Goal: Complete application form: Complete application form

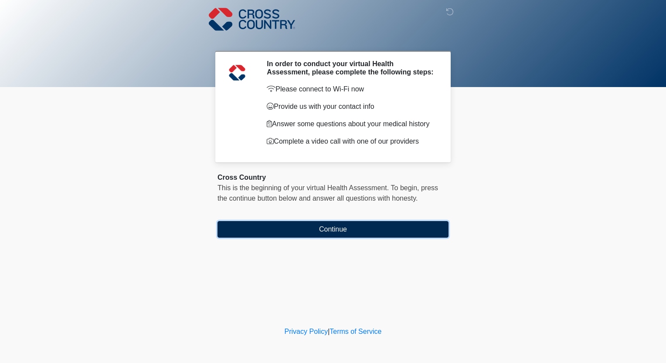
click at [329, 231] on button "Continue" at bounding box center [332, 229] width 231 height 17
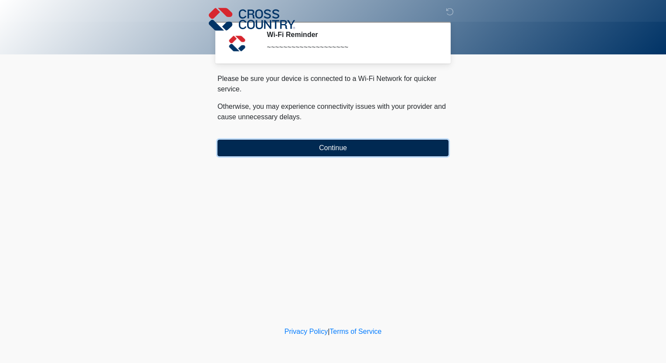
click at [333, 146] on button "Continue" at bounding box center [332, 148] width 231 height 17
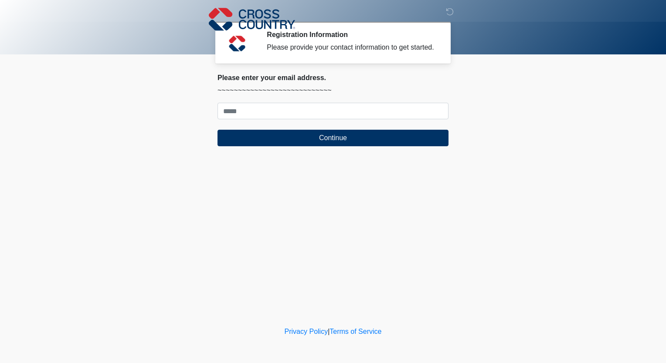
drag, startPoint x: 261, startPoint y: 98, endPoint x: 257, endPoint y: 112, distance: 14.5
click at [261, 99] on div "Please enter your email address. ~~~~~~~~~~~~~~~~~~~~~~~~~~~~ Continue" at bounding box center [332, 110] width 231 height 73
click at [257, 113] on input "Where should we email your response?" at bounding box center [332, 111] width 231 height 17
type input "**********"
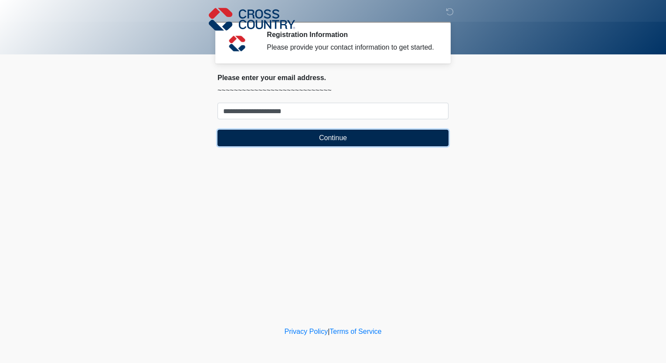
click at [326, 140] on button "Continue" at bounding box center [332, 138] width 231 height 17
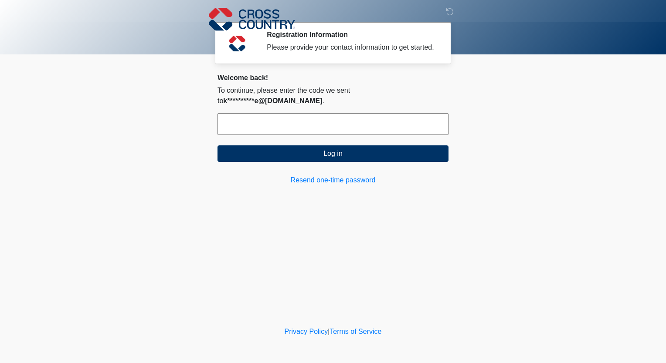
click at [272, 113] on input "text" at bounding box center [332, 124] width 231 height 22
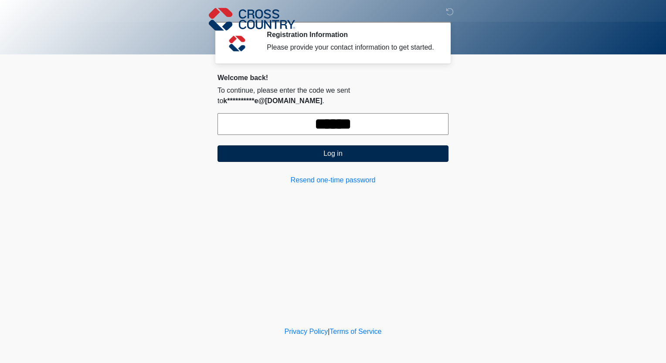
type input "******"
click at [318, 146] on button "Log in" at bounding box center [332, 154] width 231 height 17
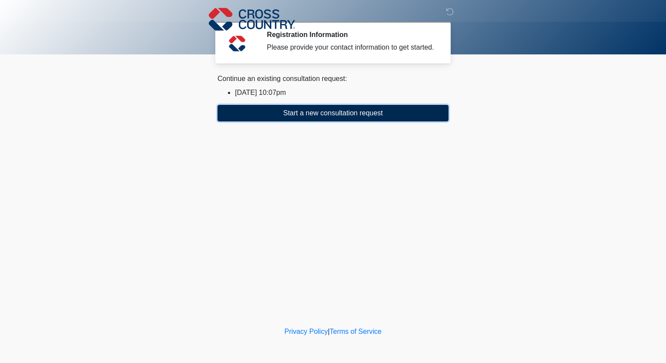
click at [331, 114] on button "Start a new consultation request" at bounding box center [332, 113] width 231 height 17
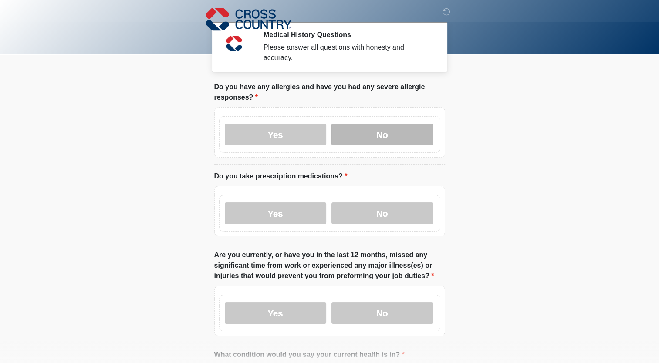
click at [383, 128] on label "No" at bounding box center [383, 135] width 102 height 22
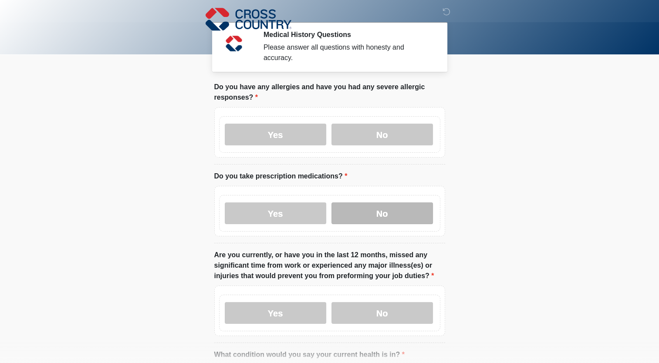
click at [383, 203] on label "No" at bounding box center [383, 214] width 102 height 22
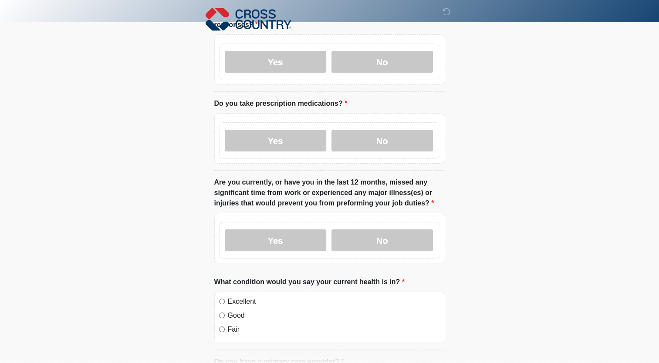
scroll to position [87, 0]
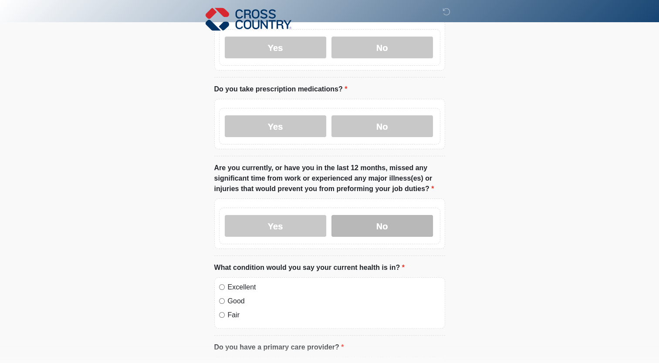
click at [376, 220] on label "No" at bounding box center [383, 226] width 102 height 22
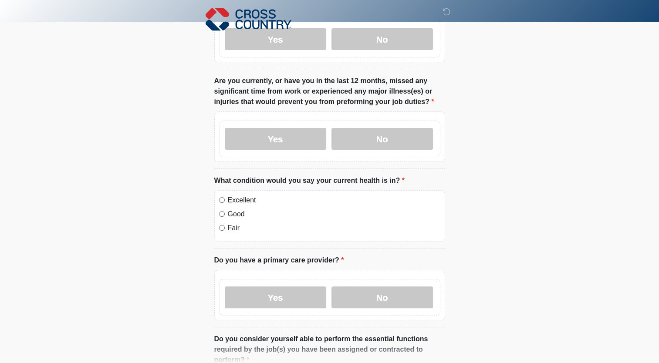
scroll to position [218, 0]
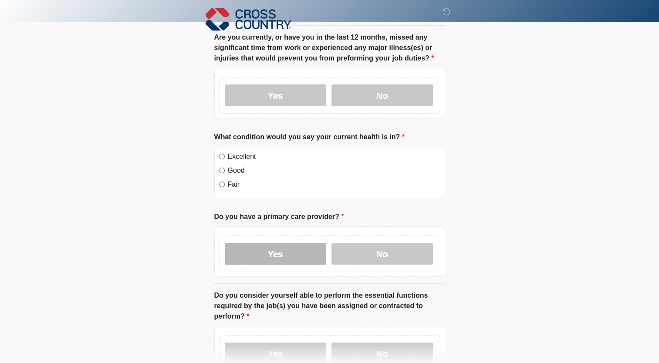
click at [275, 243] on label "Yes" at bounding box center [276, 254] width 102 height 22
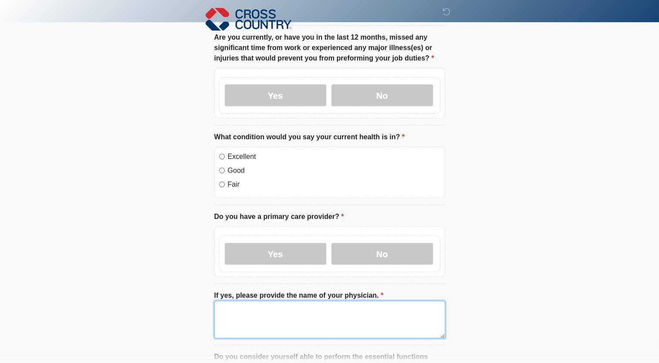
click at [217, 301] on textarea "If yes, please provide the name of your physician." at bounding box center [329, 319] width 231 height 37
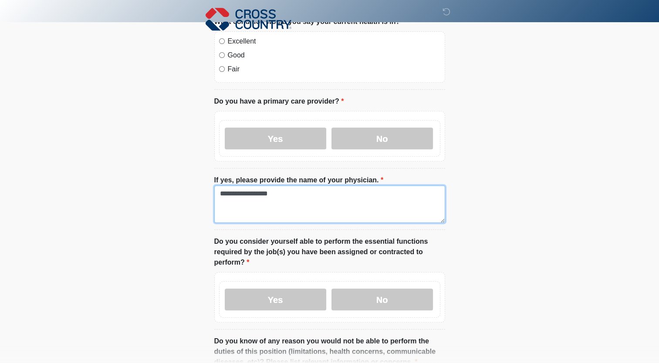
scroll to position [349, 0]
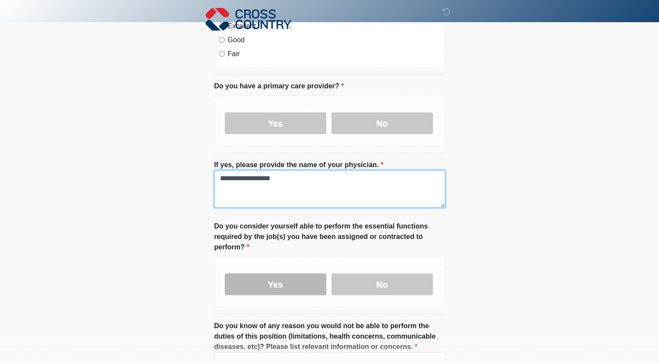
type textarea "**********"
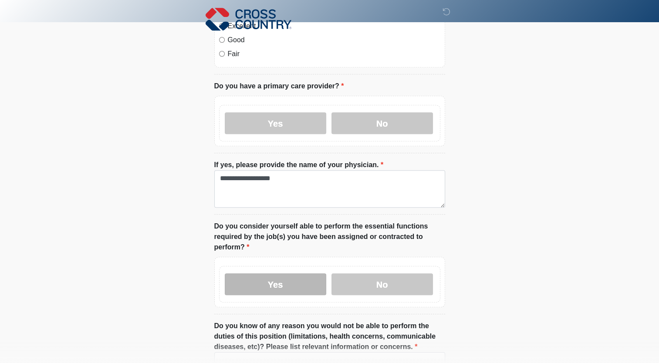
click at [278, 274] on label "Yes" at bounding box center [276, 285] width 102 height 22
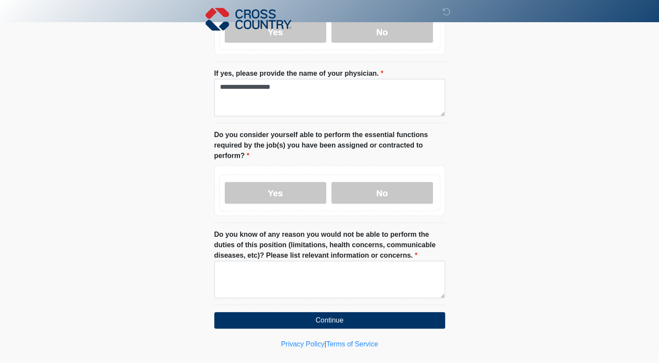
scroll to position [441, 0]
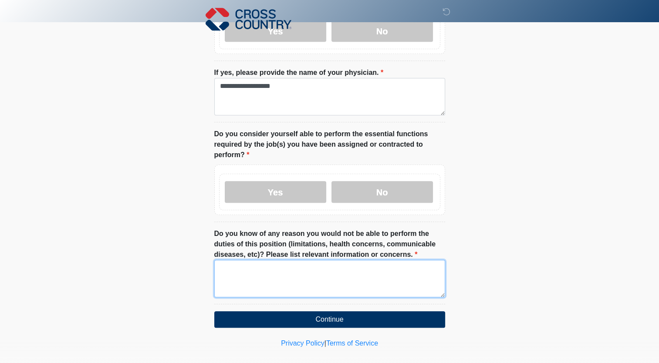
click at [217, 260] on textarea "Do you know of any reason you would not be able to perform the duties of this p…" at bounding box center [329, 278] width 231 height 37
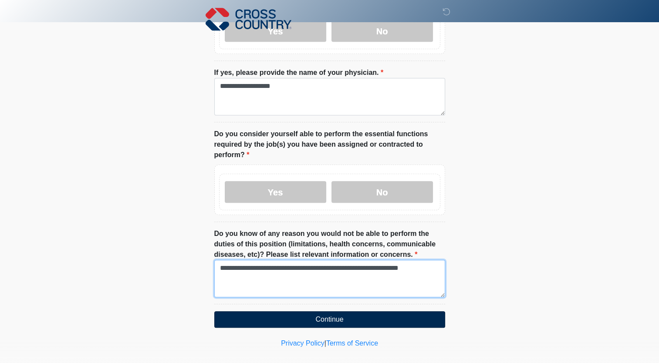
type textarea "**********"
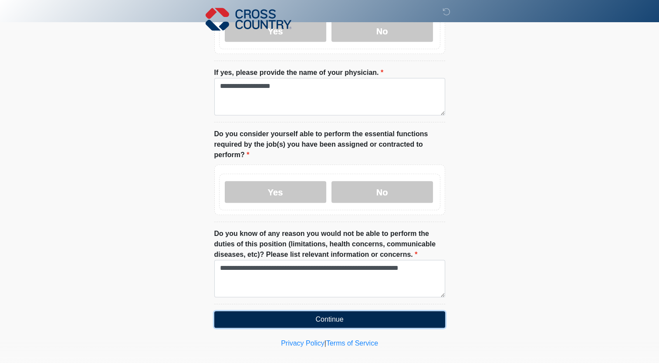
click at [329, 312] on button "Continue" at bounding box center [329, 320] width 231 height 17
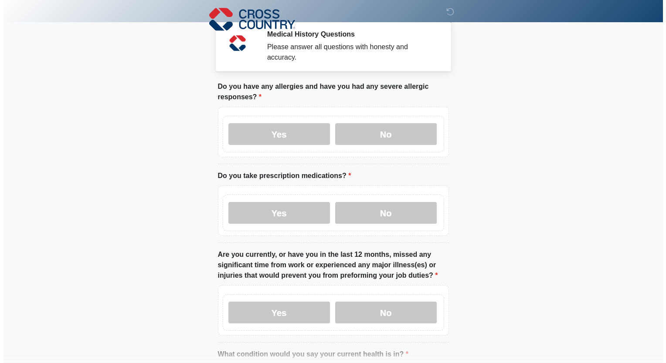
scroll to position [0, 0]
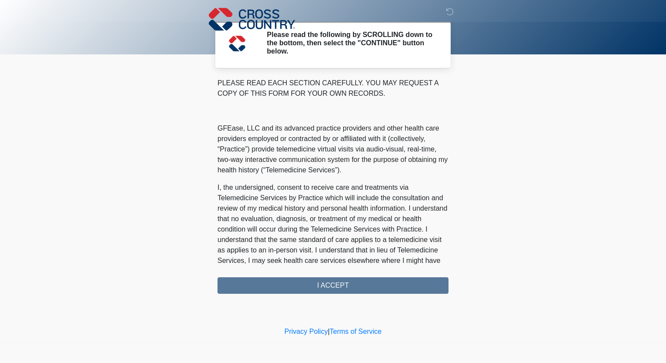
click at [329, 285] on div "PLEASE READ EACH SECTION CAREFULLY. YOU MAY REQUEST A COPY OF THIS FORM FOR YOU…" at bounding box center [332, 186] width 231 height 216
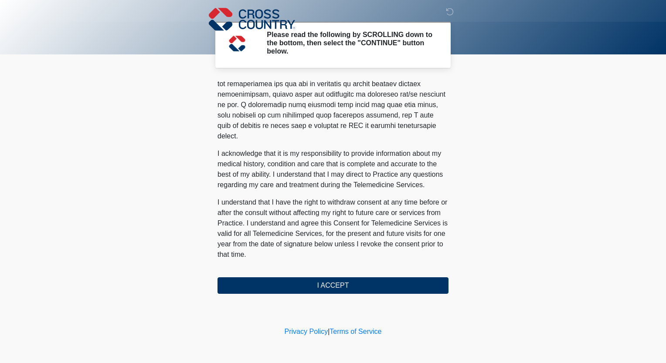
scroll to position [508, 0]
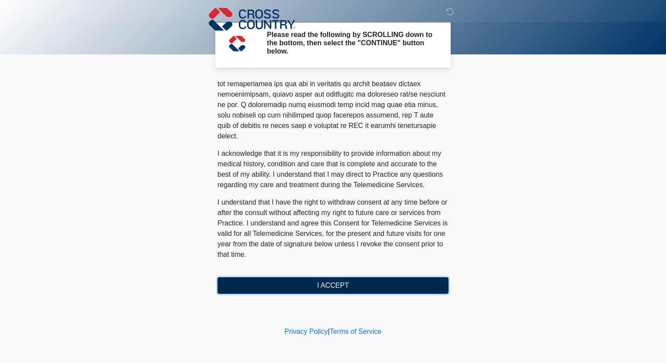
click at [327, 286] on button "I ACCEPT" at bounding box center [332, 286] width 231 height 17
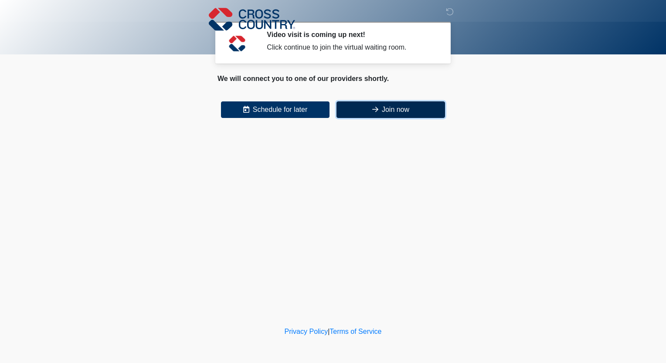
click at [380, 112] on button "Join now" at bounding box center [390, 110] width 109 height 17
